Goal: Transaction & Acquisition: Purchase product/service

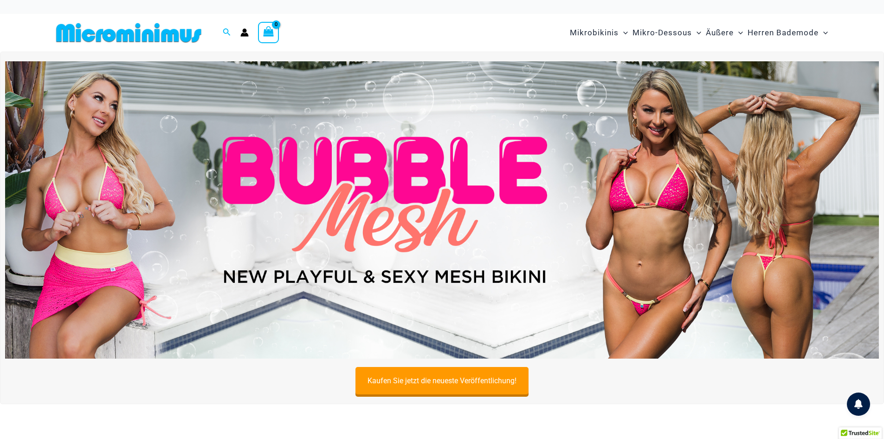
type input "**********"
click at [495, 285] on img at bounding box center [442, 209] width 874 height 297
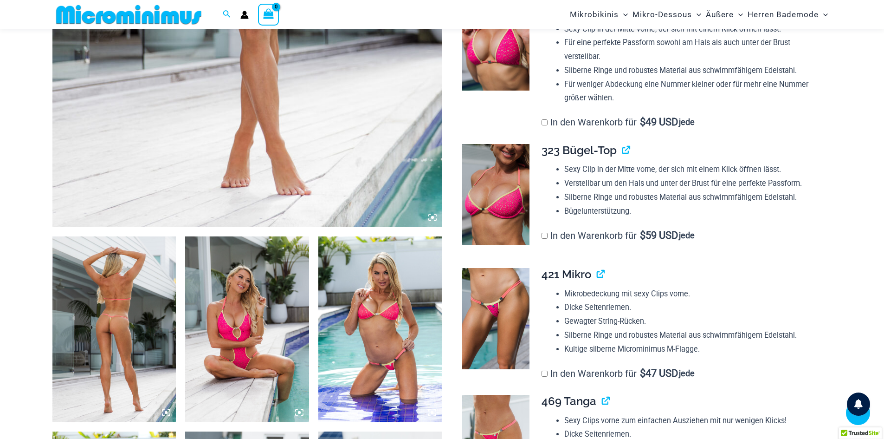
scroll to position [472, 0]
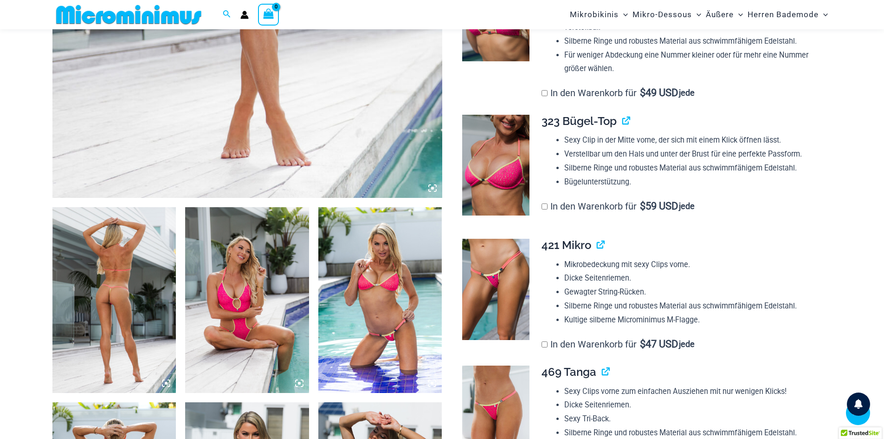
type input "**********"
click at [123, 323] on img at bounding box center [114, 300] width 124 height 186
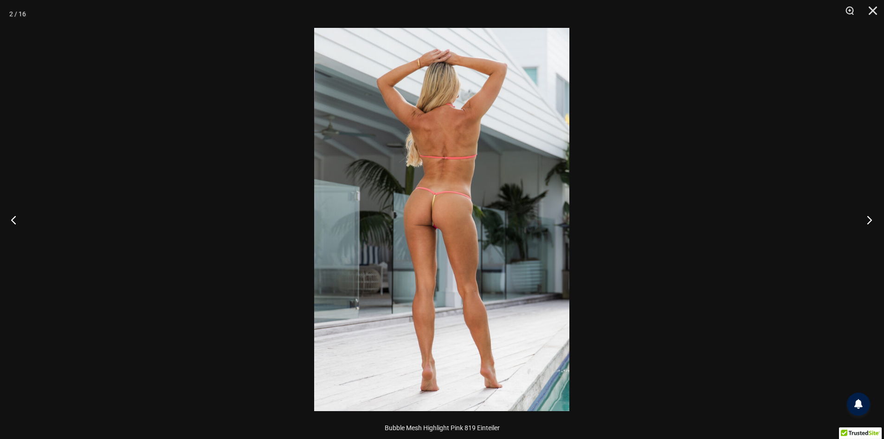
click at [867, 224] on button "Nächste" at bounding box center [866, 219] width 35 height 46
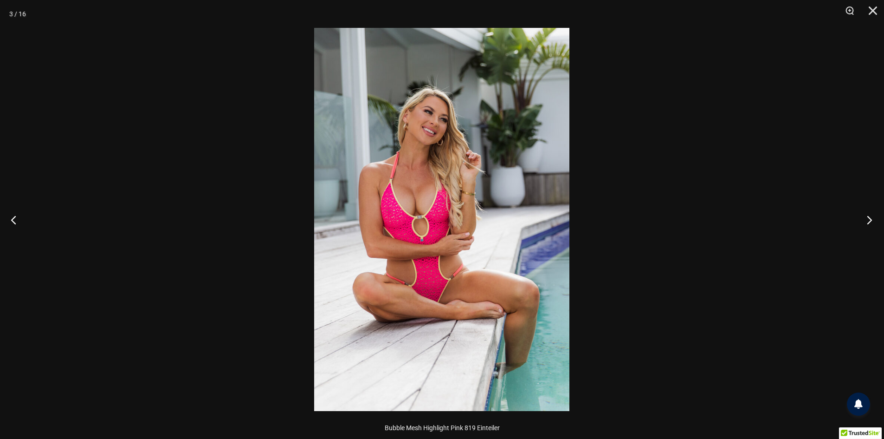
click at [867, 224] on button "Nächste" at bounding box center [866, 219] width 35 height 46
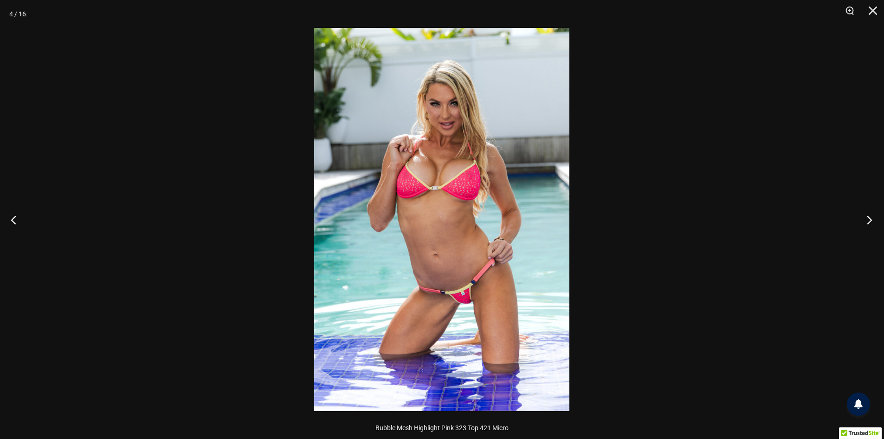
click at [867, 224] on button "Nächste" at bounding box center [866, 219] width 35 height 46
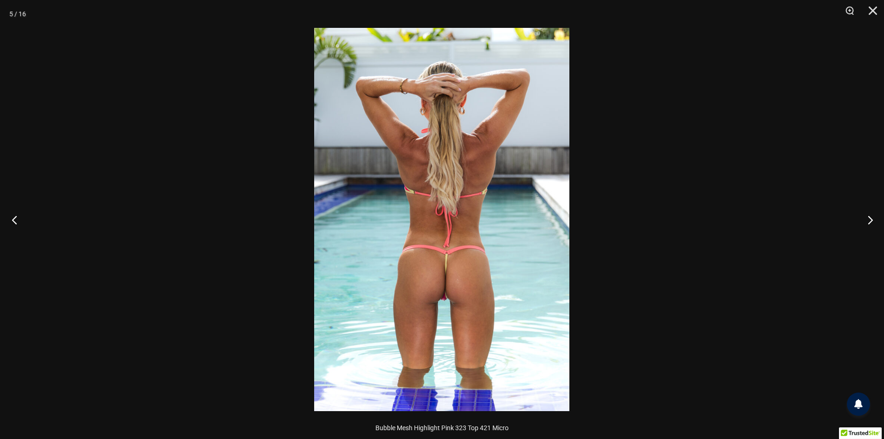
click at [11, 216] on button "Vorherige" at bounding box center [17, 219] width 35 height 46
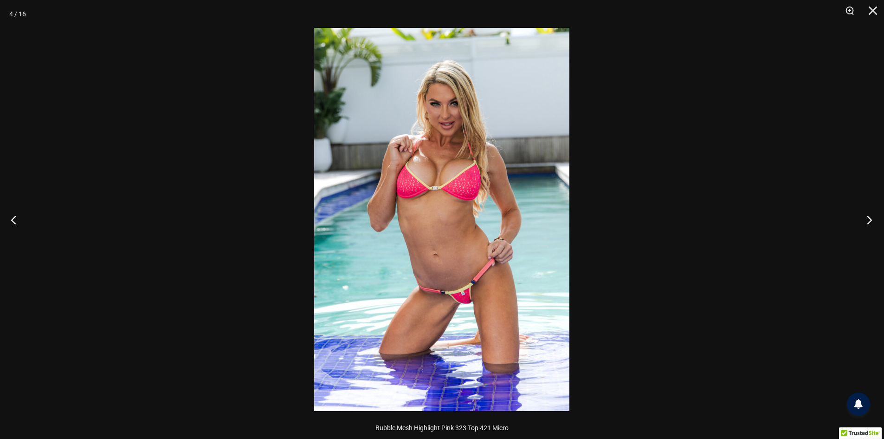
click at [868, 222] on button "Nächste" at bounding box center [866, 219] width 35 height 46
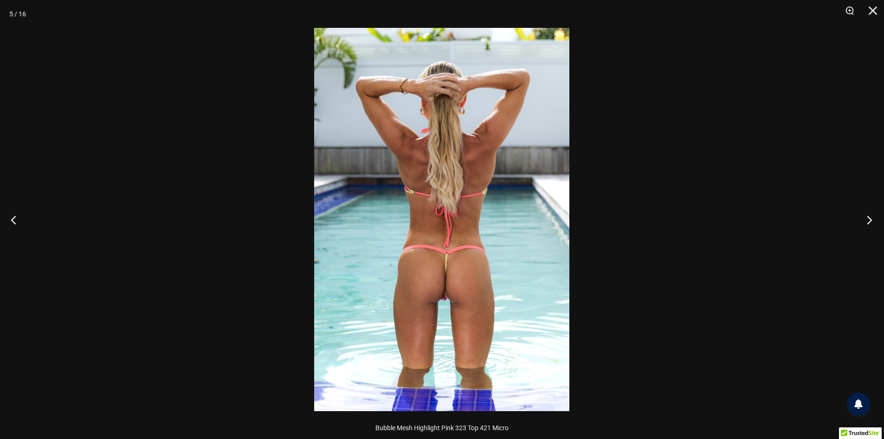
click at [868, 222] on button "Nächste" at bounding box center [866, 219] width 35 height 46
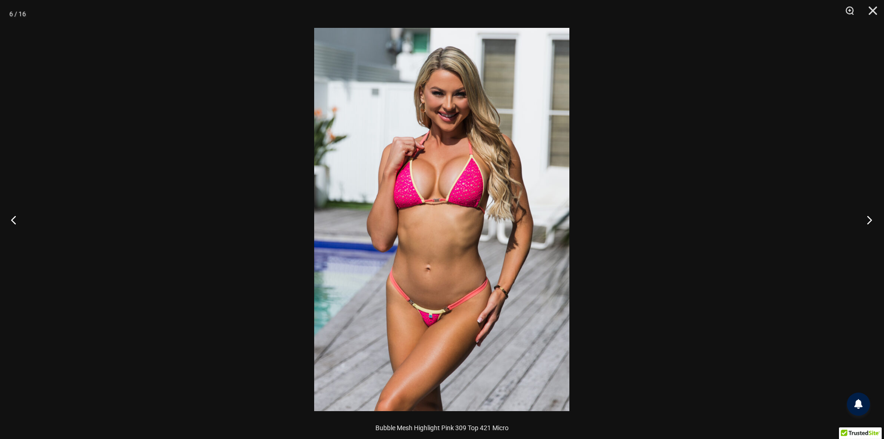
click at [868, 222] on button "Nächste" at bounding box center [866, 219] width 35 height 46
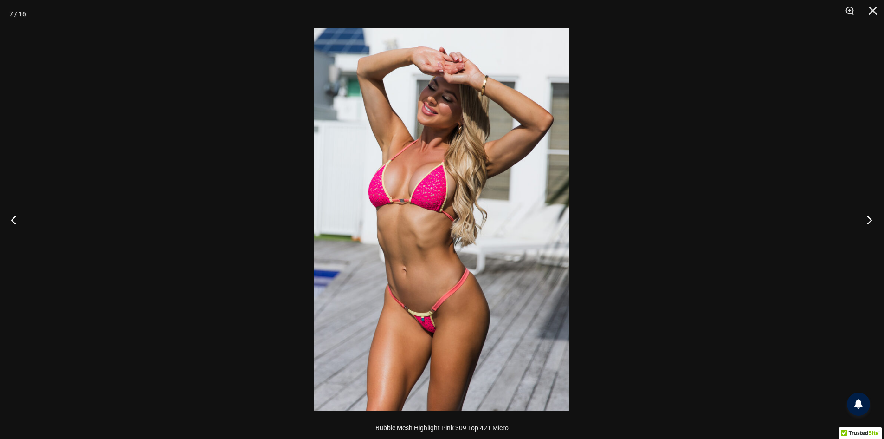
click at [868, 222] on button "Nächste" at bounding box center [866, 219] width 35 height 46
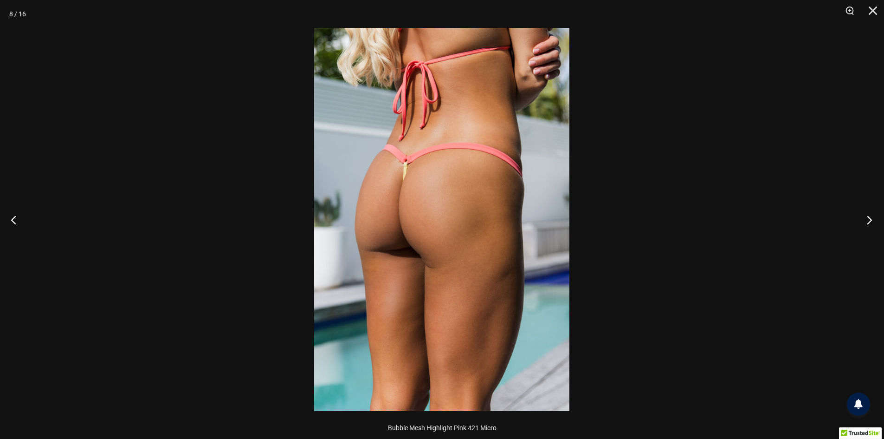
click at [868, 222] on button "Nächste" at bounding box center [866, 219] width 35 height 46
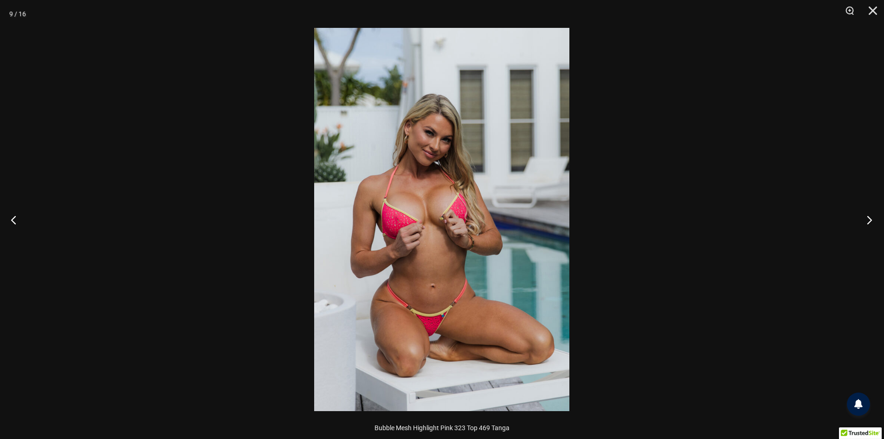
click at [868, 222] on button "Nächste" at bounding box center [866, 219] width 35 height 46
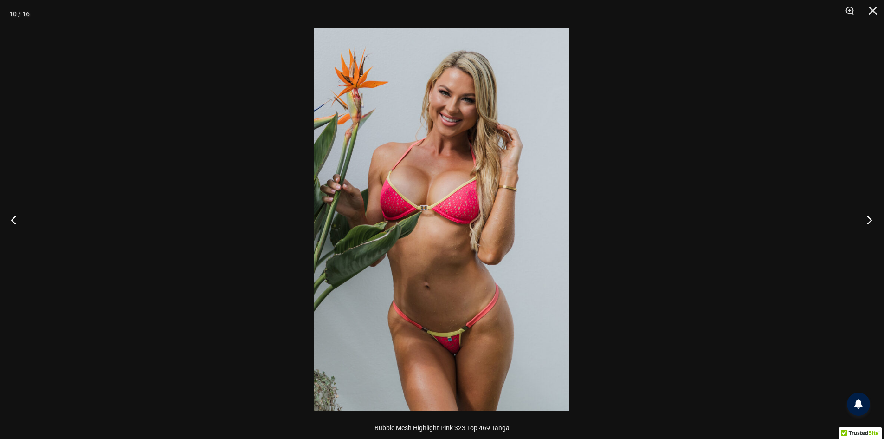
click at [863, 222] on button "Nächste" at bounding box center [866, 219] width 35 height 46
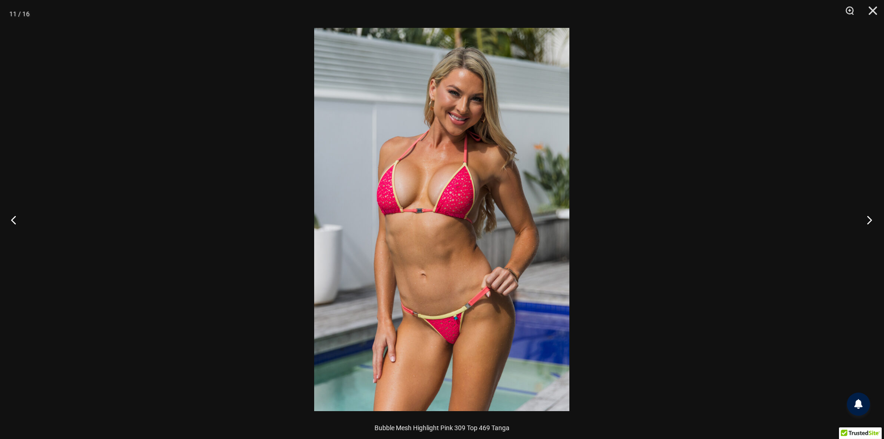
click at [853, 233] on button "Nächste" at bounding box center [866, 219] width 35 height 46
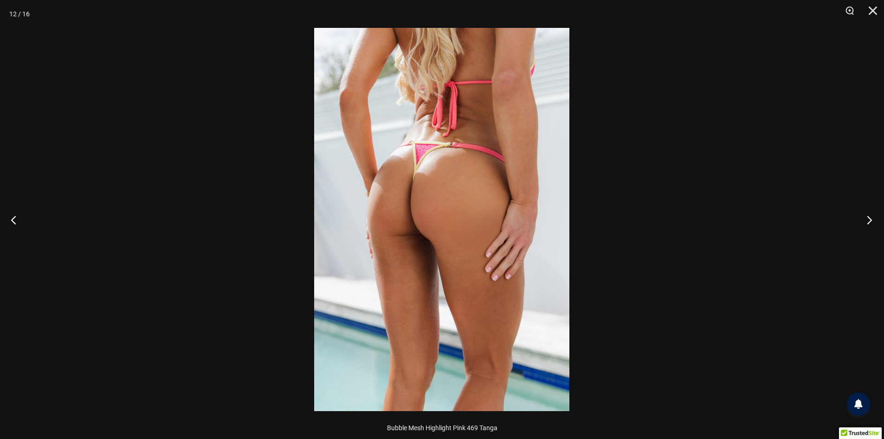
click at [861, 225] on button "Nächste" at bounding box center [866, 219] width 35 height 46
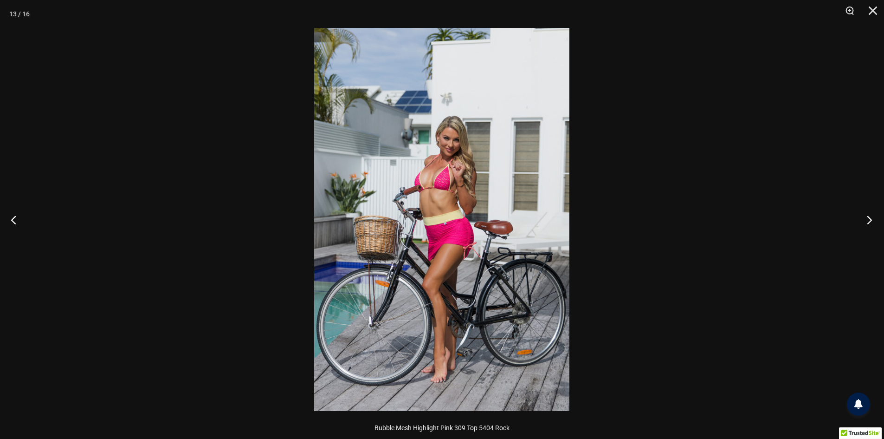
click at [873, 222] on button "Nächste" at bounding box center [866, 219] width 35 height 46
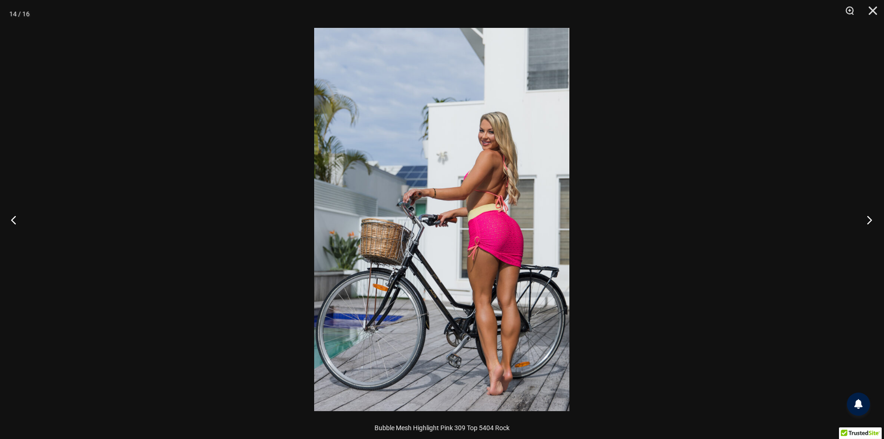
click at [873, 222] on button "Nächste" at bounding box center [866, 219] width 35 height 46
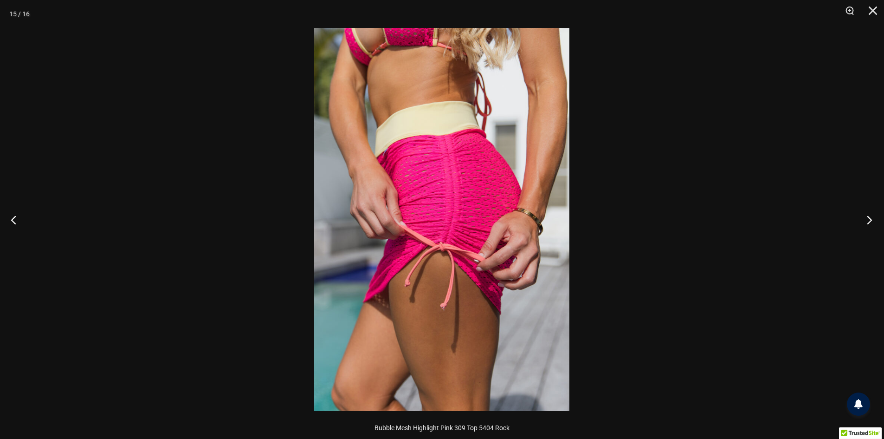
click at [868, 222] on button "Nächste" at bounding box center [866, 219] width 35 height 46
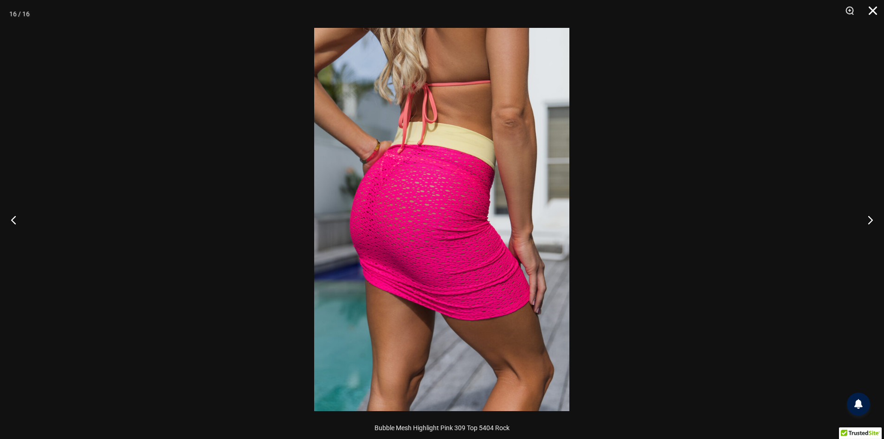
click at [869, 13] on button "Schließen" at bounding box center [869, 14] width 23 height 28
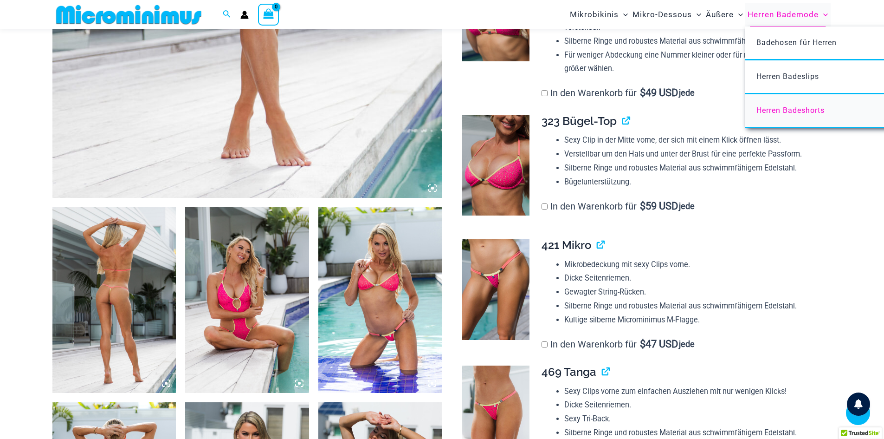
click at [776, 109] on font "Herren Badeshorts" at bounding box center [791, 110] width 68 height 9
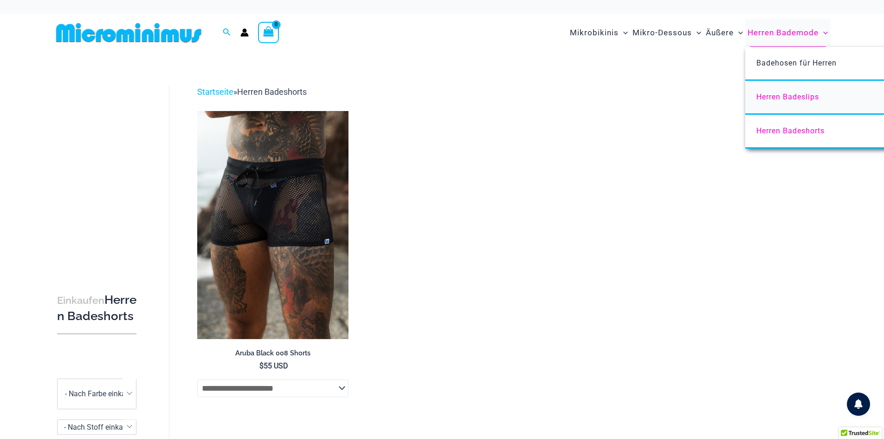
type input "**********"
click at [769, 98] on font "Herren Badeslips" at bounding box center [788, 96] width 63 height 9
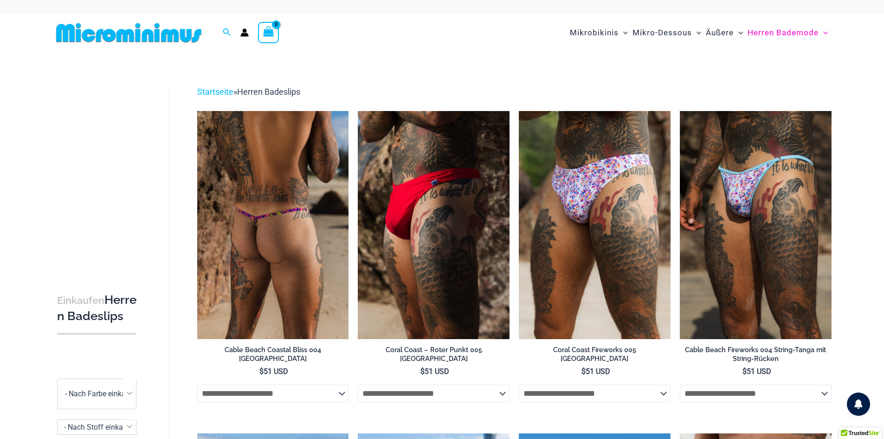
type input "**********"
click at [262, 220] on img at bounding box center [273, 224] width 152 height 227
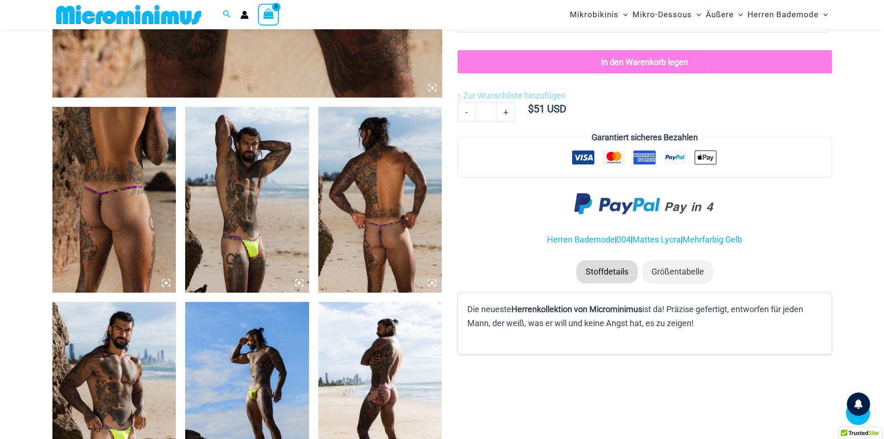
scroll to position [613, 0]
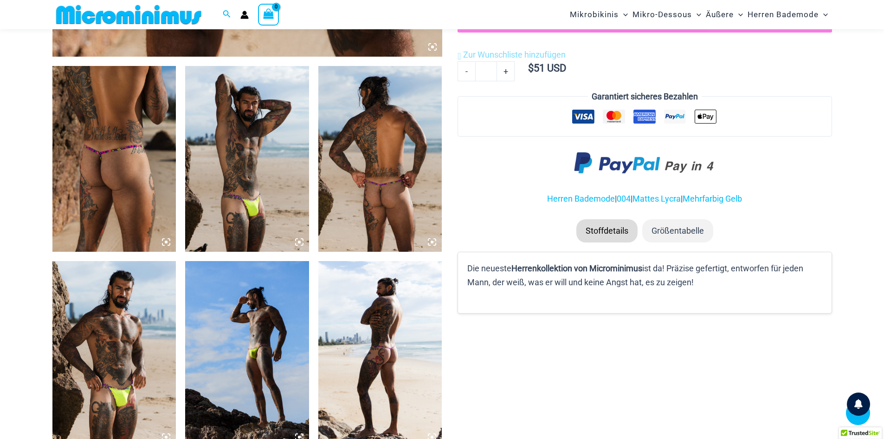
type input "**********"
click at [254, 369] on img at bounding box center [247, 354] width 124 height 186
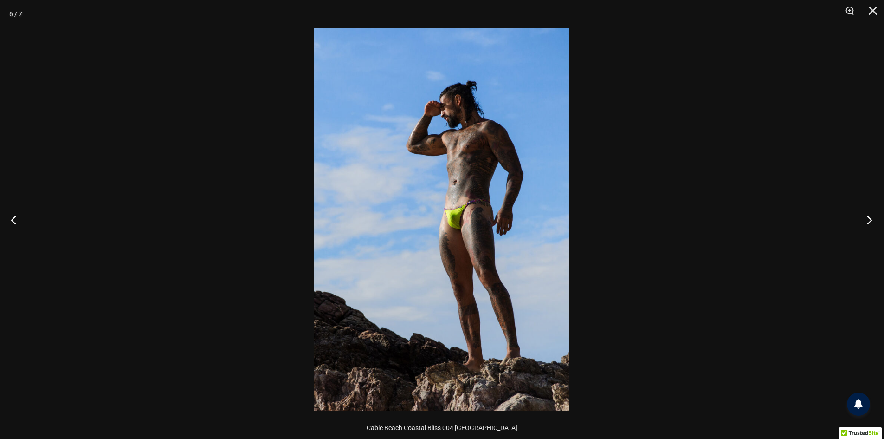
click at [864, 219] on button "Nächste" at bounding box center [866, 219] width 35 height 46
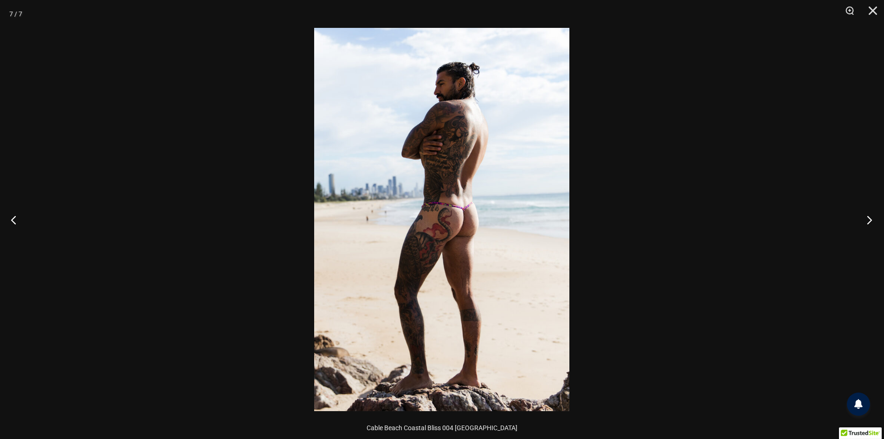
click at [864, 219] on button "Nächste" at bounding box center [866, 219] width 35 height 46
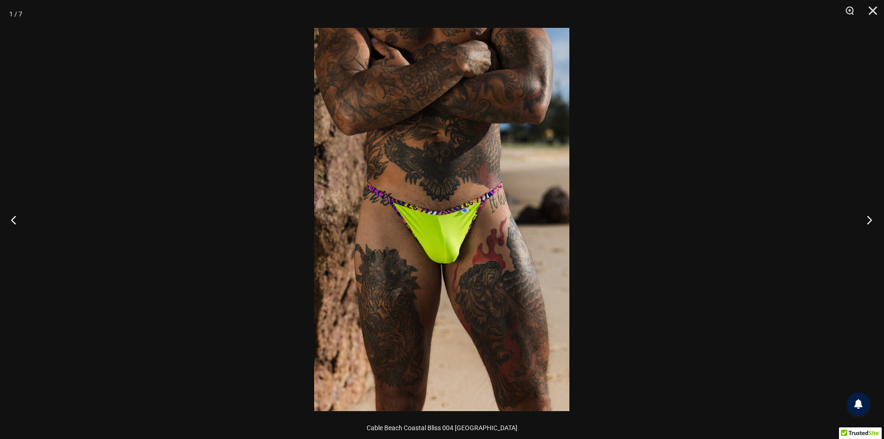
click at [864, 219] on button "Nächste" at bounding box center [866, 219] width 35 height 46
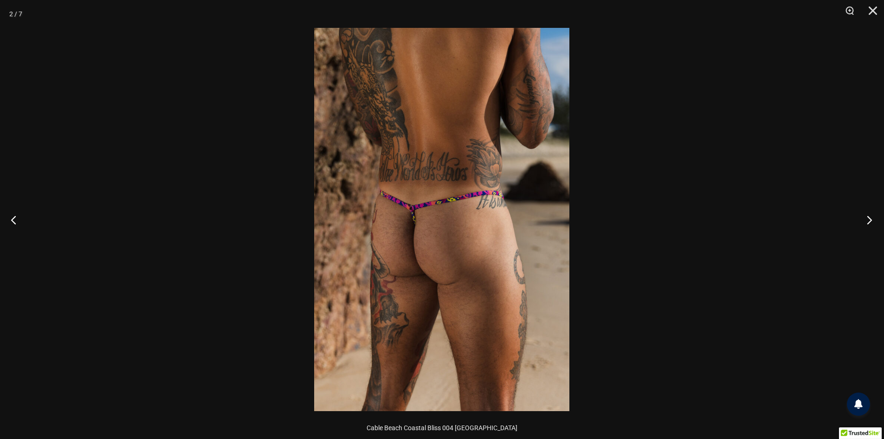
click at [864, 219] on button "Nächste" at bounding box center [866, 219] width 35 height 46
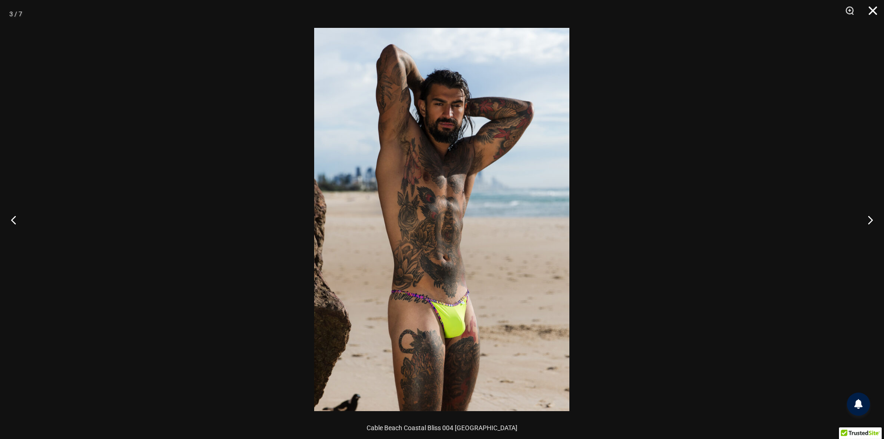
click at [876, 10] on button "Schließen" at bounding box center [869, 14] width 23 height 28
